Goal: Information Seeking & Learning: Learn about a topic

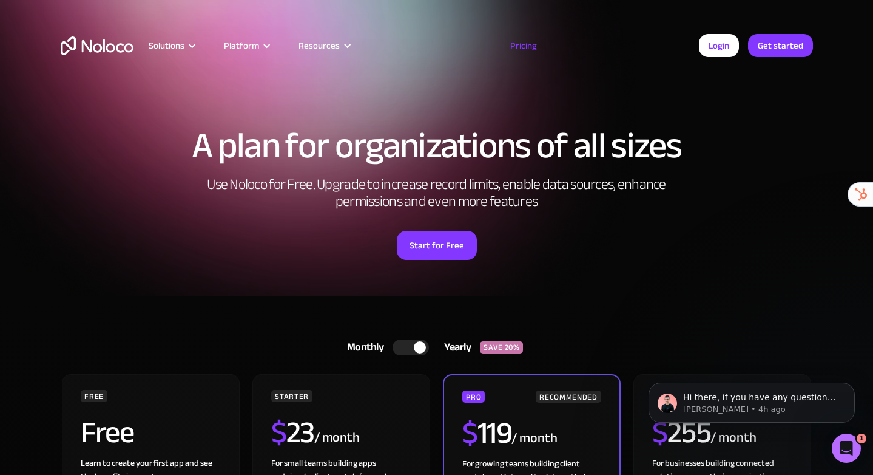
click at [103, 55] on img "home" at bounding box center [97, 45] width 73 height 19
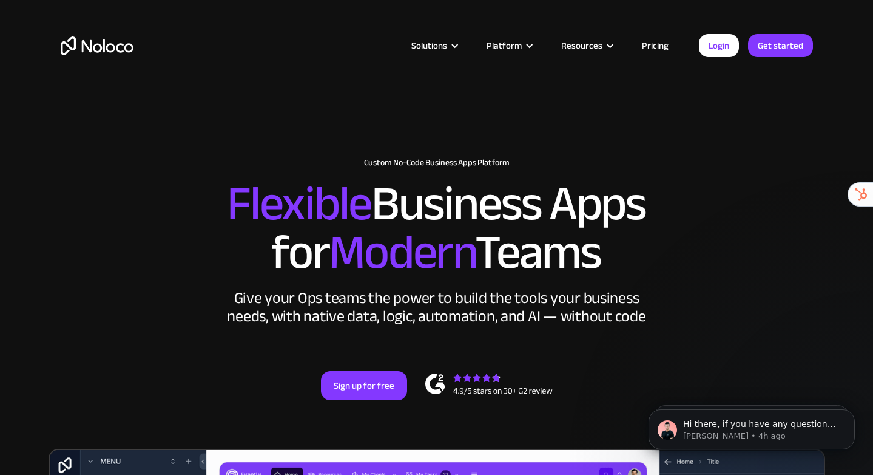
click at [642, 52] on link "Pricing" at bounding box center [655, 46] width 57 height 16
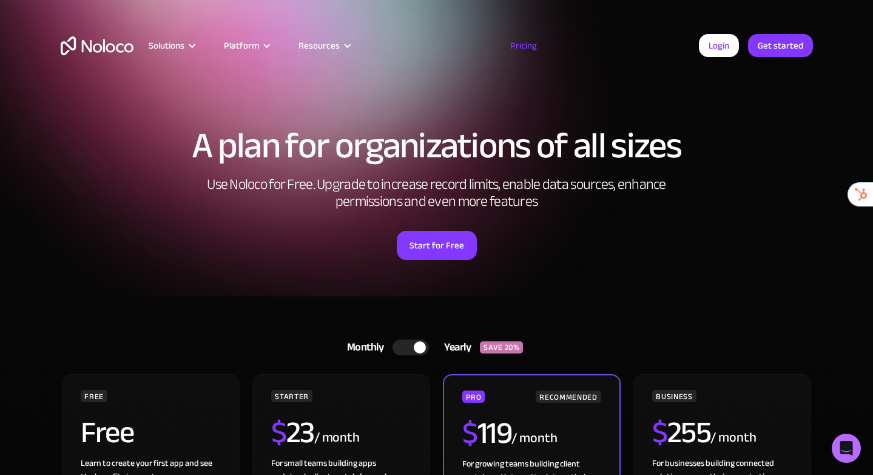
click at [110, 55] on img "home" at bounding box center [97, 45] width 73 height 19
